Goal: Obtain resource: Download file/media

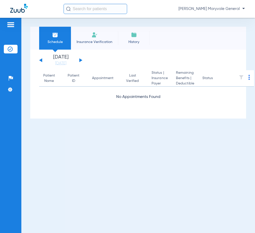
click at [88, 9] on input "text" at bounding box center [96, 9] width 64 height 10
click at [92, 11] on input "text" at bounding box center [96, 9] width 64 height 10
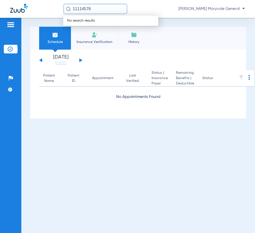
type input "111145767"
drag, startPoint x: 98, startPoint y: 9, endPoint x: 71, endPoint y: 6, distance: 26.9
click at [71, 6] on input "111145767" at bounding box center [96, 9] width 64 height 10
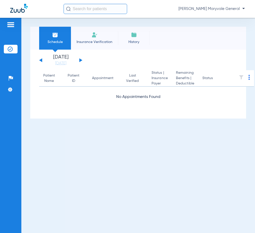
click at [90, 5] on input "text" at bounding box center [96, 9] width 64 height 10
click at [90, 7] on input "text" at bounding box center [96, 9] width 64 height 10
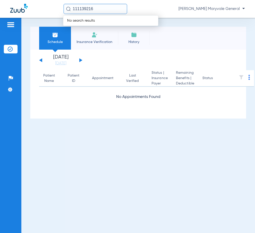
type input "111139216"
click at [93, 20] on span "No search results" at bounding box center [80, 21] width 35 height 4
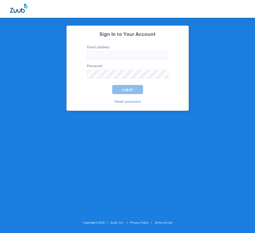
type input "[EMAIL_ADDRESS][DOMAIN_NAME]"
click at [126, 92] on span "Log In" at bounding box center [127, 90] width 11 height 4
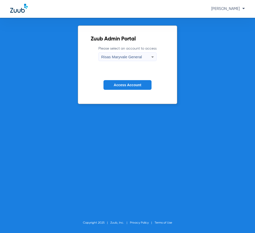
click at [134, 84] on span "Access Account" at bounding box center [127, 85] width 27 height 4
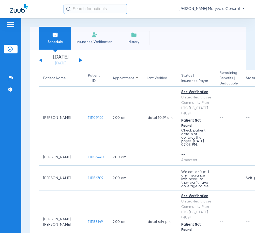
click at [90, 6] on input "text" at bounding box center [96, 9] width 64 height 10
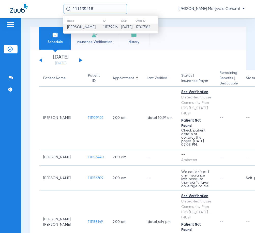
type input "111139216"
click at [96, 28] on td "[PERSON_NAME]" at bounding box center [83, 27] width 40 height 7
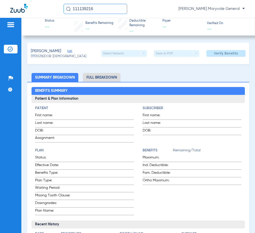
click at [97, 75] on li "Full Breakdown" at bounding box center [102, 77] width 38 height 9
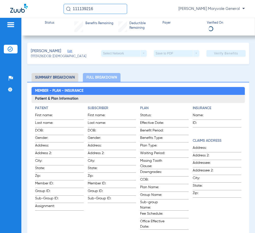
click at [143, 74] on ul "Summary Breakdown Full Breakdown" at bounding box center [138, 77] width 222 height 9
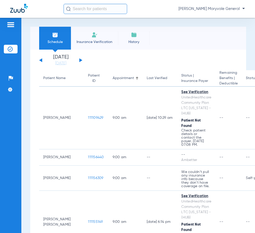
click at [95, 9] on input "text" at bounding box center [96, 9] width 64 height 10
click at [95, 10] on input "text" at bounding box center [96, 9] width 64 height 10
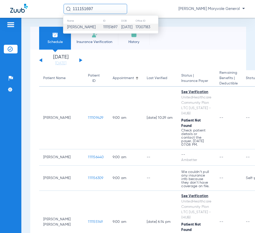
type input "111151697"
click at [104, 26] on td "111151697" at bounding box center [112, 27] width 18 height 7
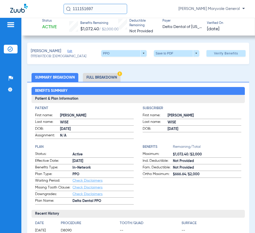
click at [110, 76] on li "Full Breakdown" at bounding box center [102, 77] width 38 height 9
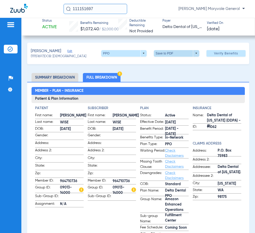
click at [163, 51] on span at bounding box center [177, 53] width 46 height 7
click at [165, 63] on span "Save to PDF" at bounding box center [175, 64] width 20 height 4
